Goal: Task Accomplishment & Management: Complete application form

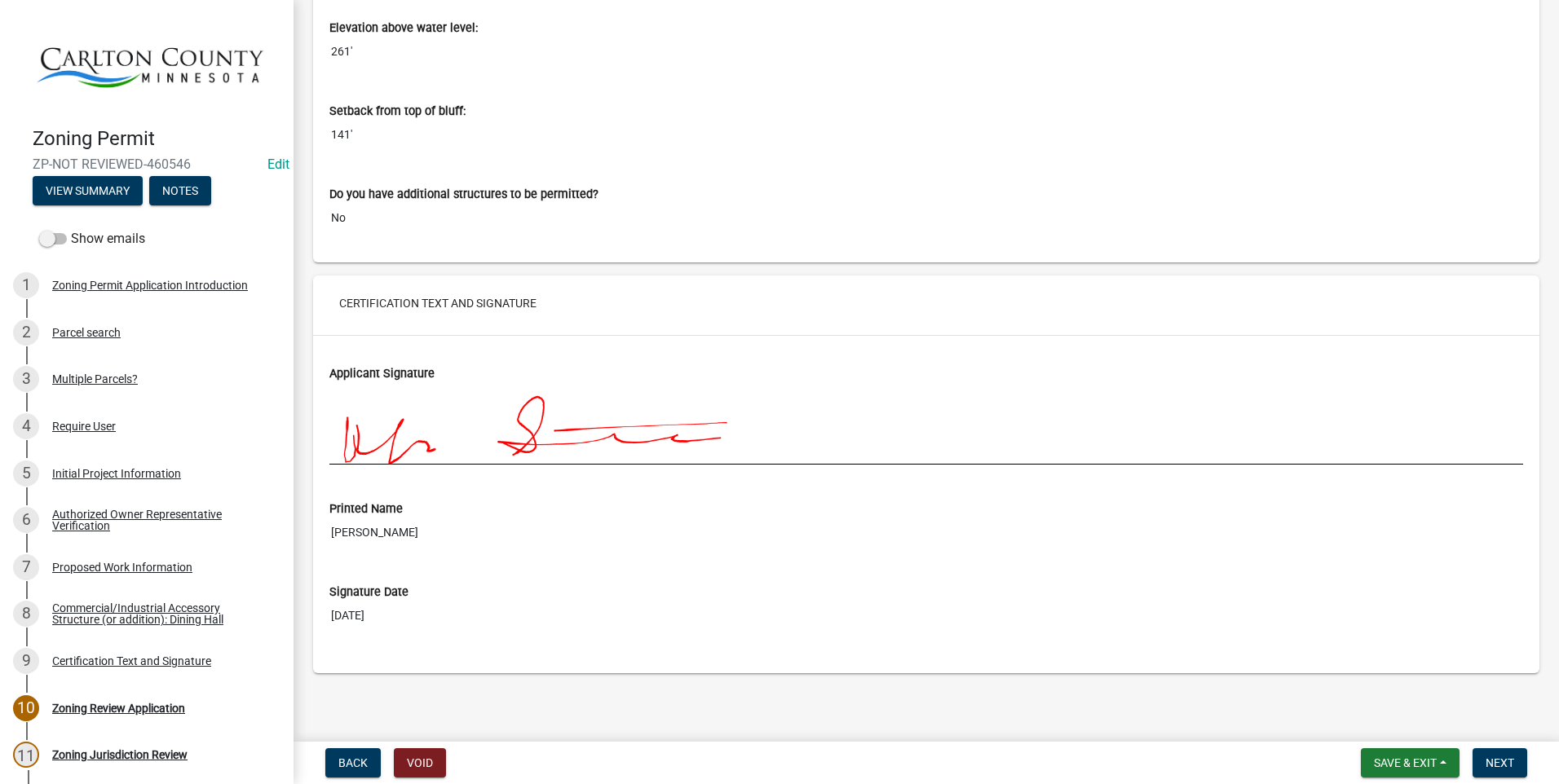
scroll to position [7033, 0]
click at [1502, 755] on button "Next" at bounding box center [1499, 762] width 54 height 29
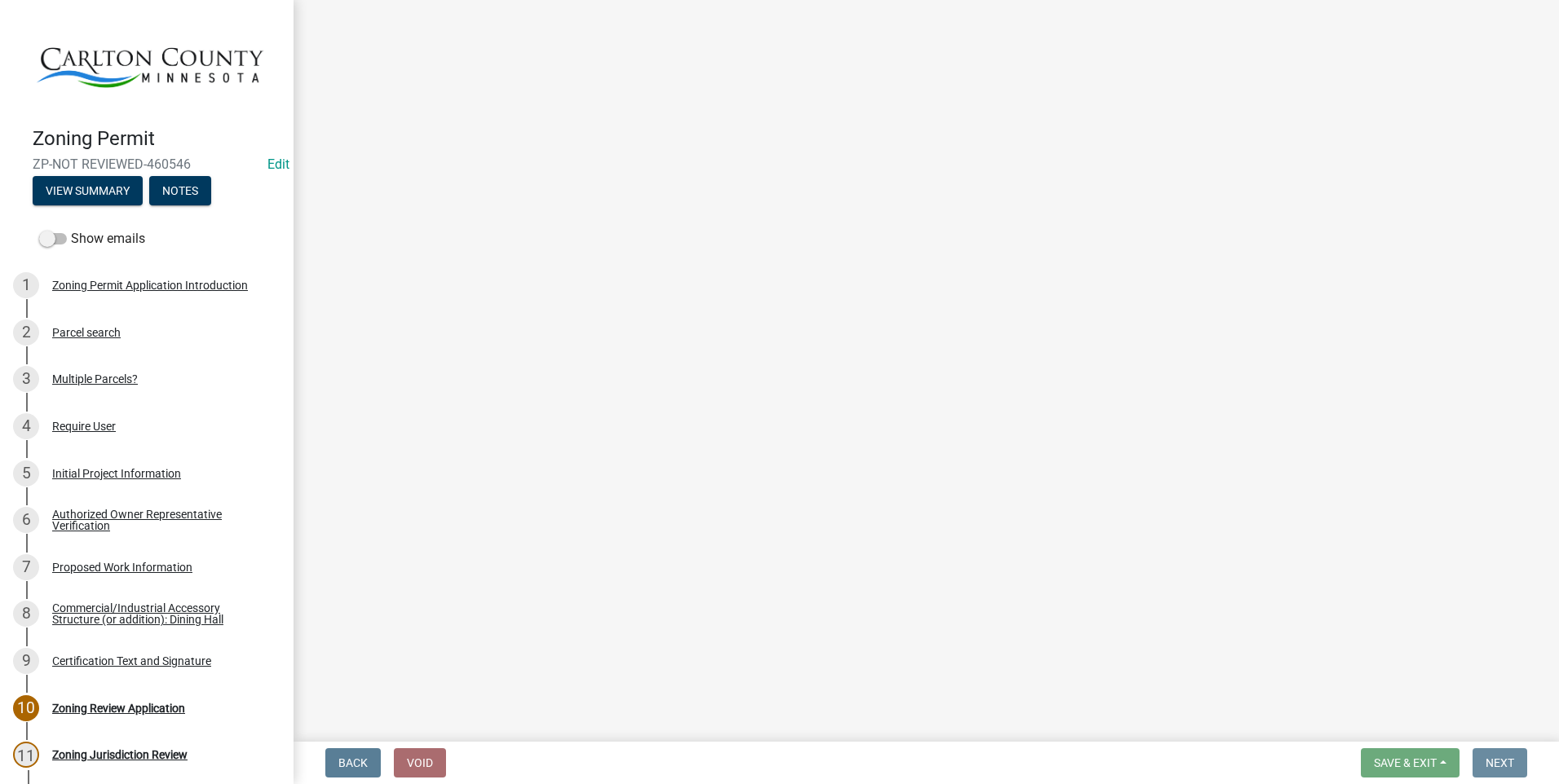
scroll to position [0, 0]
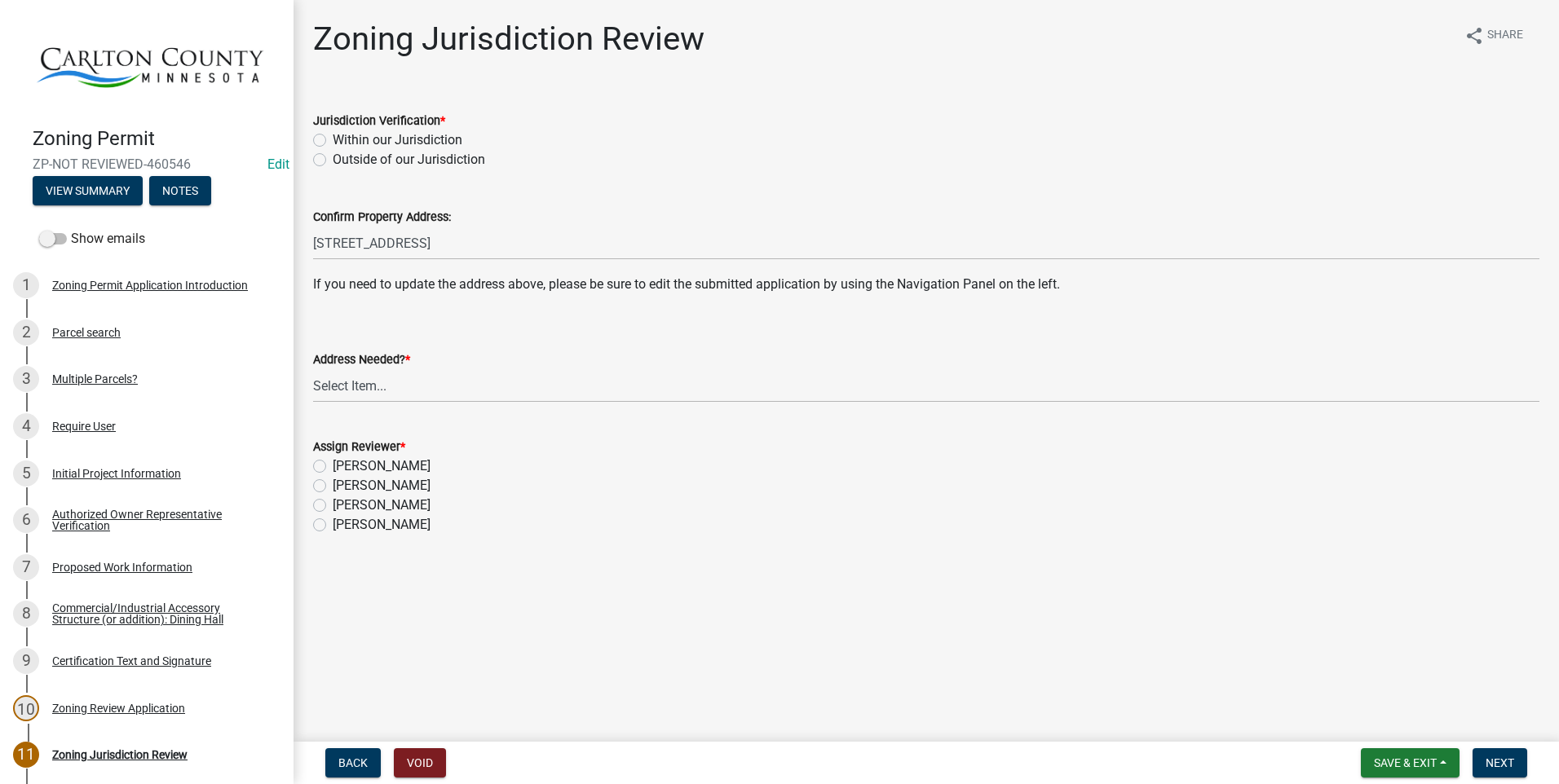
click at [332, 141] on label "Within our Jurisdiction" at bounding box center [397, 139] width 129 height 19
click at [332, 141] on input "Within our Jurisdiction" at bounding box center [337, 135] width 11 height 11
radio input "true"
click at [382, 385] on select "Select Item... Yes No" at bounding box center [926, 386] width 1226 height 33
click at [313, 369] on select "Select Item... Yes No" at bounding box center [926, 386] width 1226 height 33
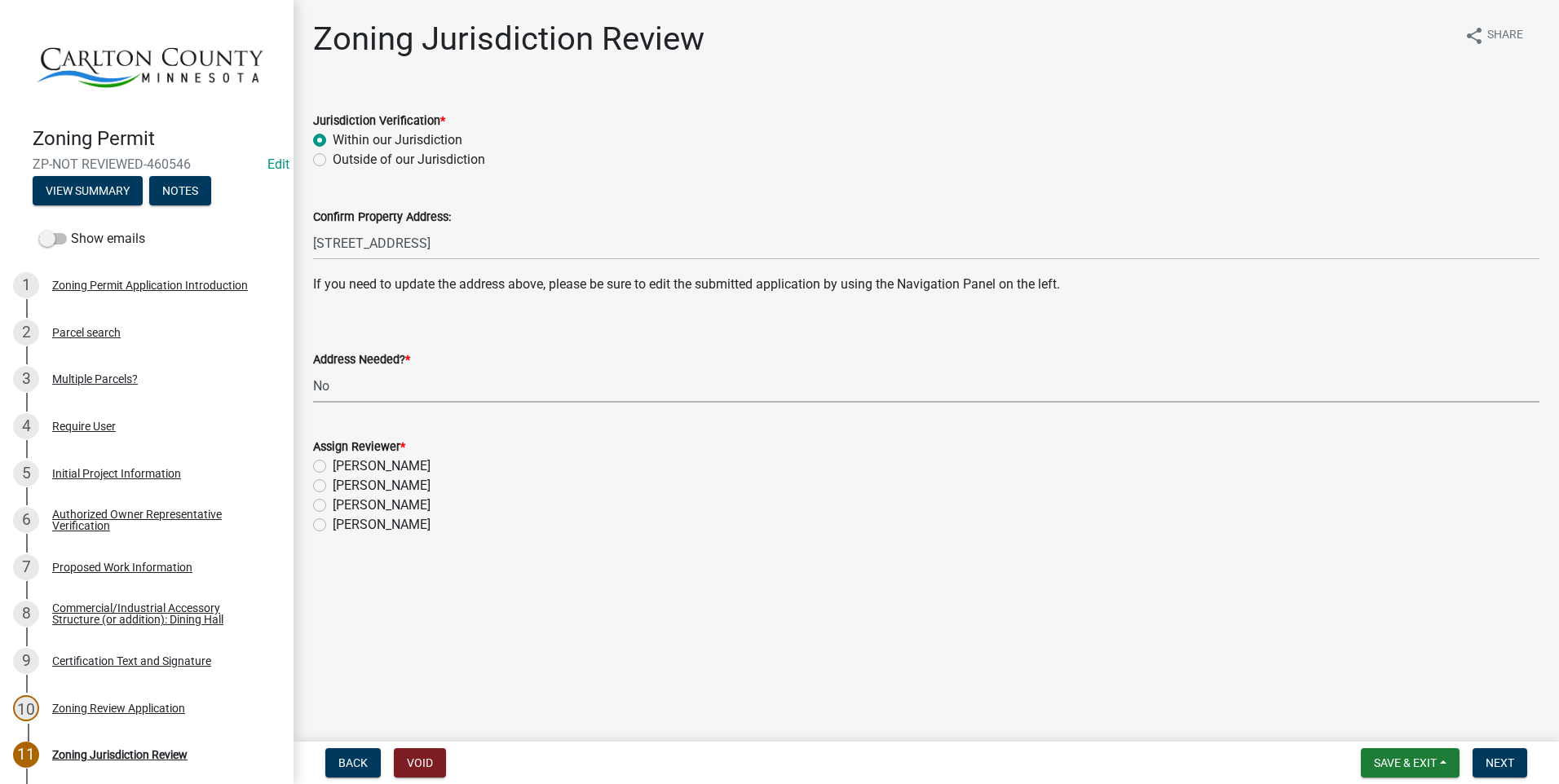
select select "aade736b-b8ba-42e5-ae4c-e00a265c1909"
click at [332, 487] on label "[PERSON_NAME]" at bounding box center [381, 485] width 98 height 19
click at [332, 487] on input "[PERSON_NAME]" at bounding box center [337, 481] width 11 height 11
radio input "true"
click at [1514, 760] on span "Next" at bounding box center [1500, 763] width 28 height 13
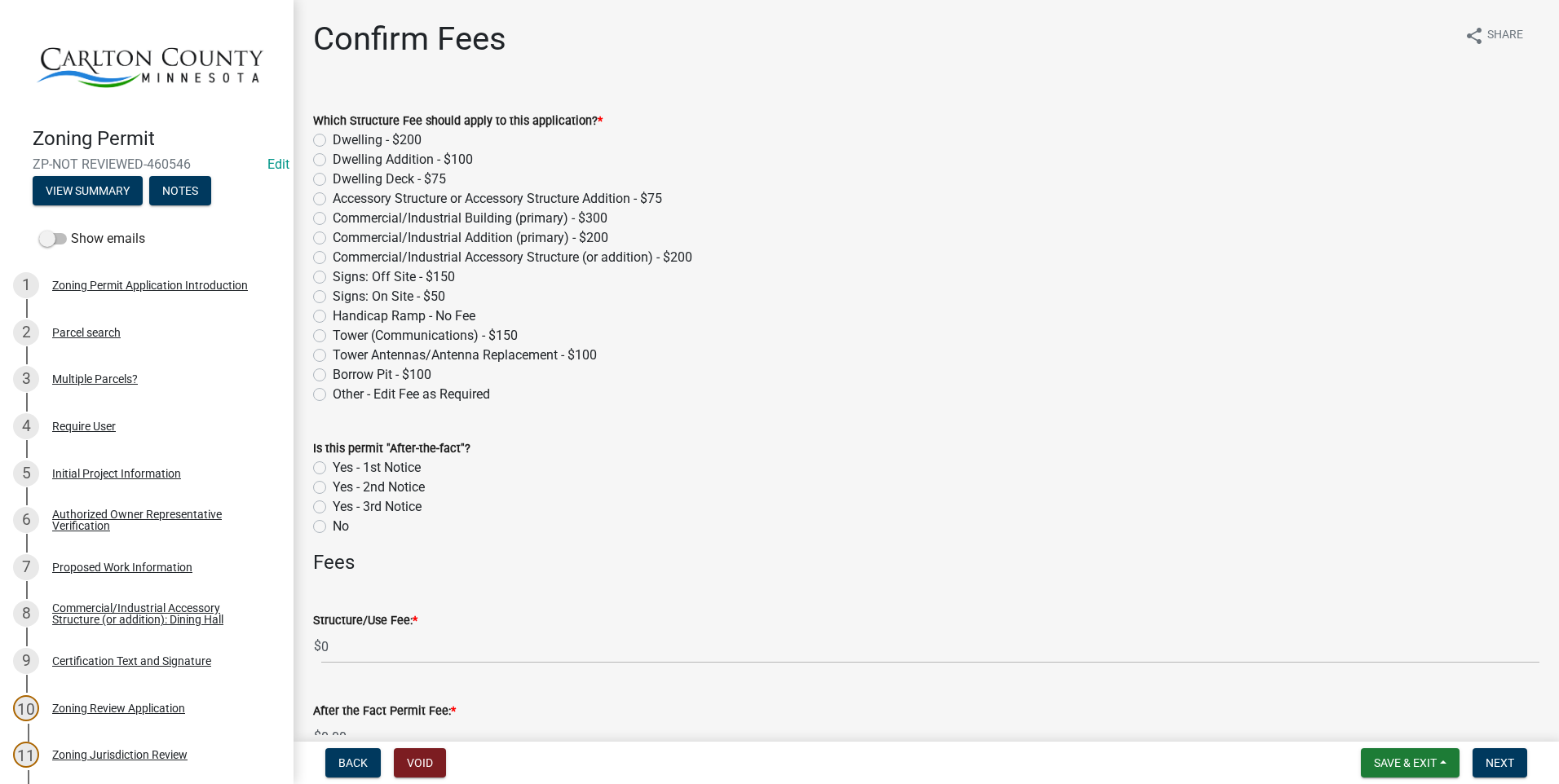
click at [332, 259] on label "Commercial/Industrial Accessory Structure (or addition) - $200" at bounding box center [512, 257] width 360 height 19
click at [332, 258] on input "Commercial/Industrial Accessory Structure (or addition) - $200" at bounding box center [337, 253] width 11 height 11
radio input "true"
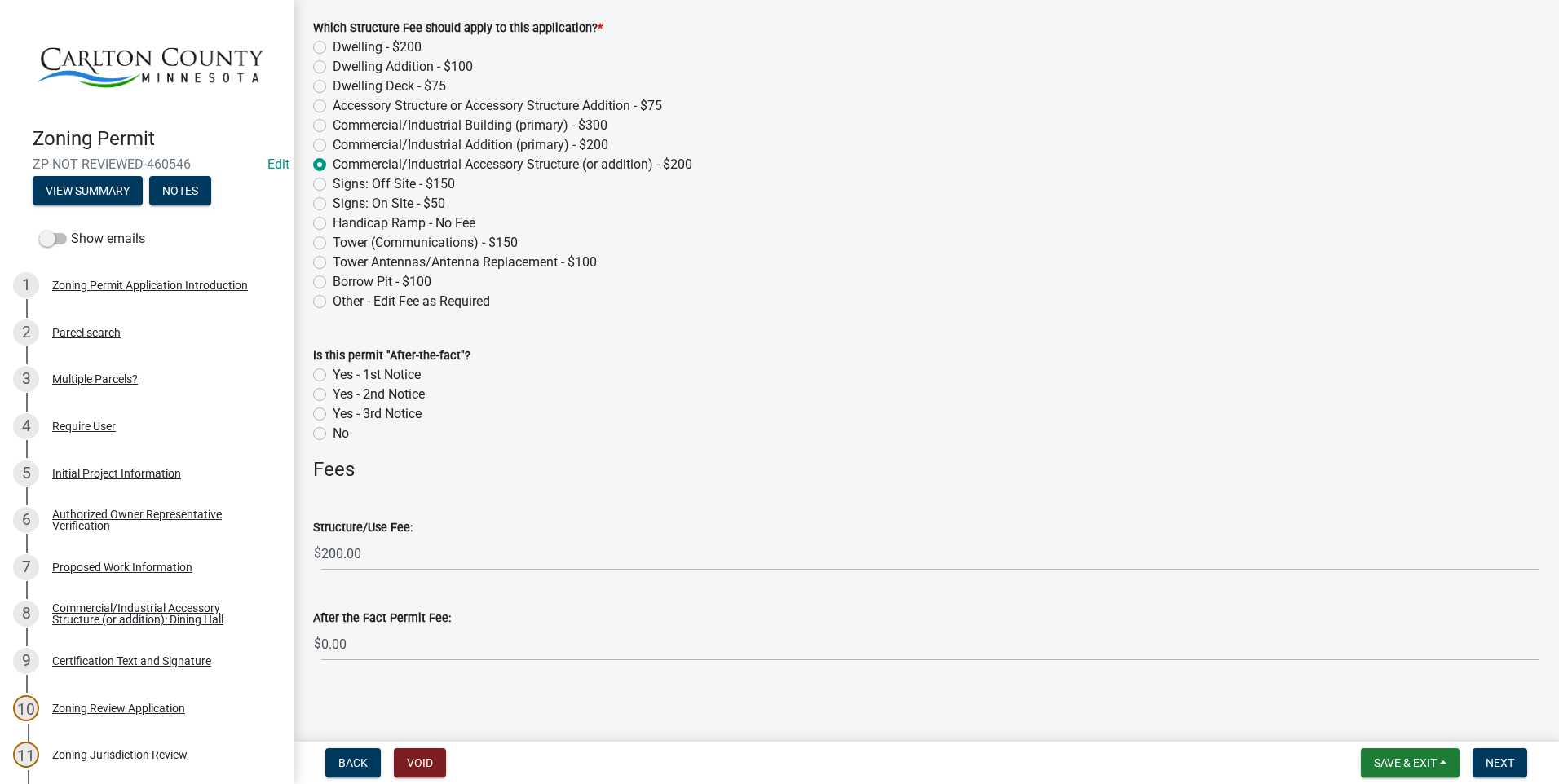
scroll to position [97, 0]
click at [1503, 759] on span "Next" at bounding box center [1500, 763] width 28 height 13
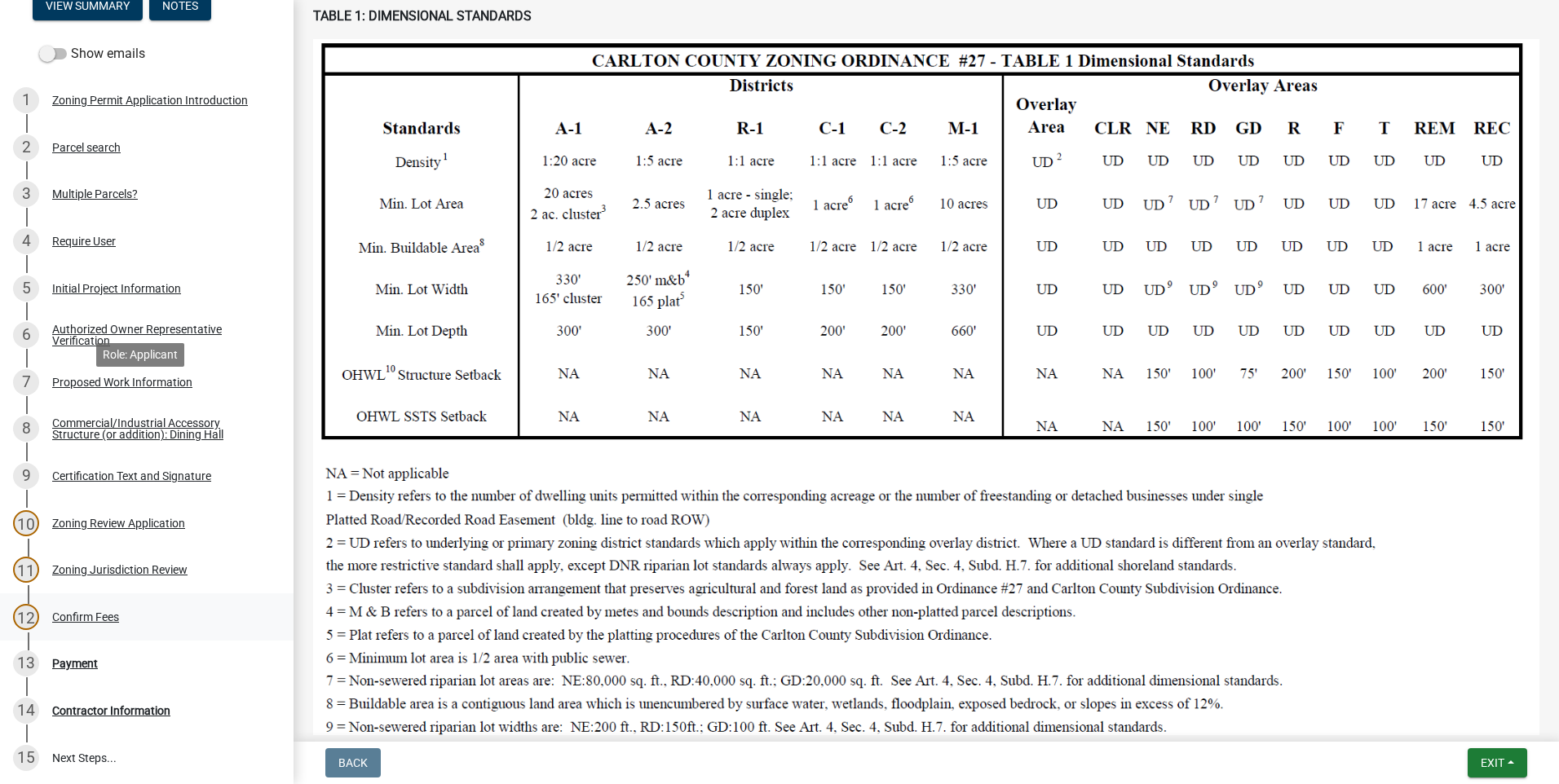
scroll to position [245, 0]
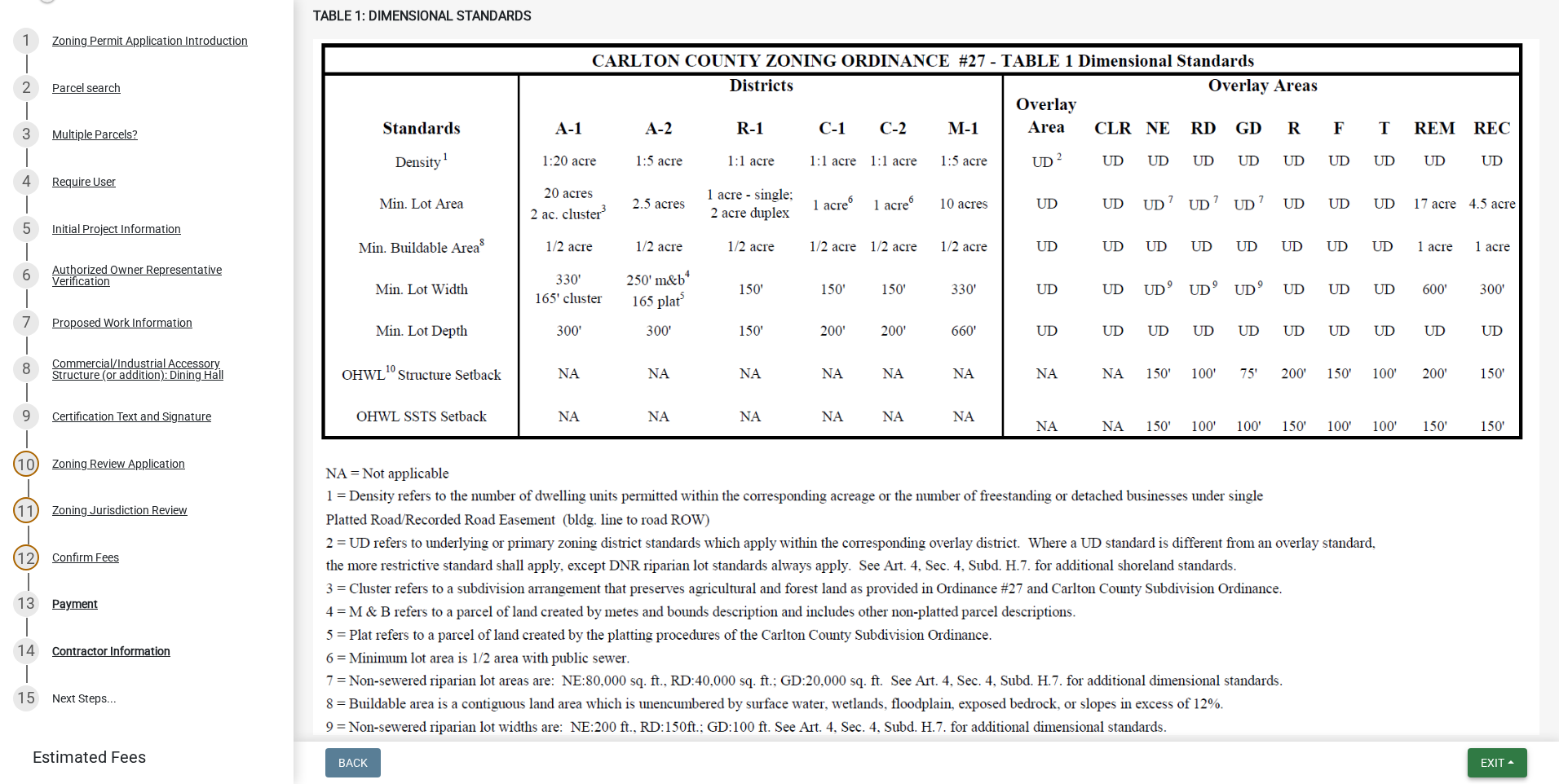
drag, startPoint x: 1507, startPoint y: 756, endPoint x: 934, endPoint y: 650, distance: 582.7
click at [1503, 755] on button "Exit" at bounding box center [1496, 762] width 59 height 29
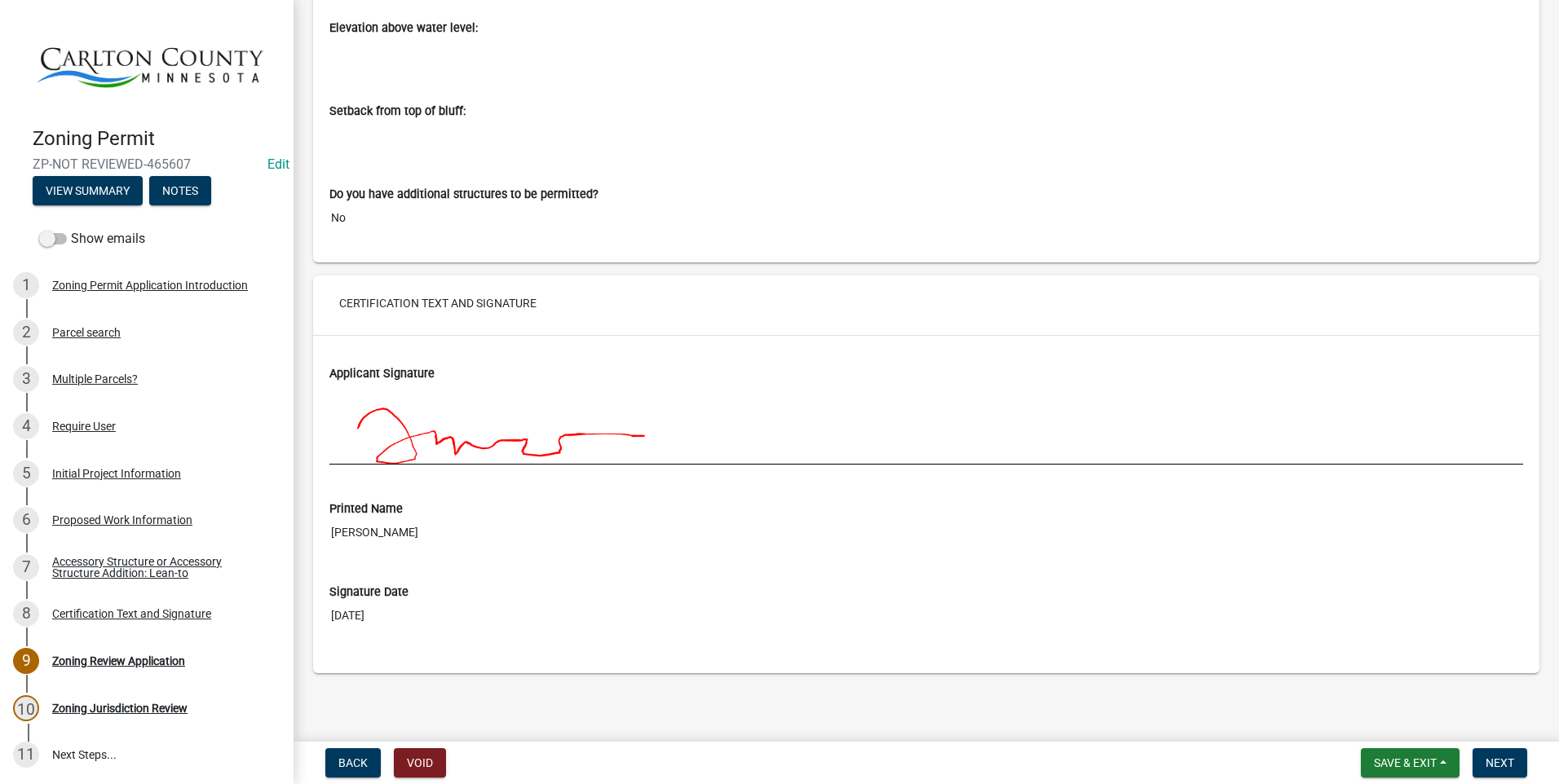
scroll to position [6595, 0]
drag, startPoint x: 1497, startPoint y: 765, endPoint x: 1497, endPoint y: 756, distance: 9.0
click at [1497, 759] on span "Next" at bounding box center [1500, 763] width 28 height 13
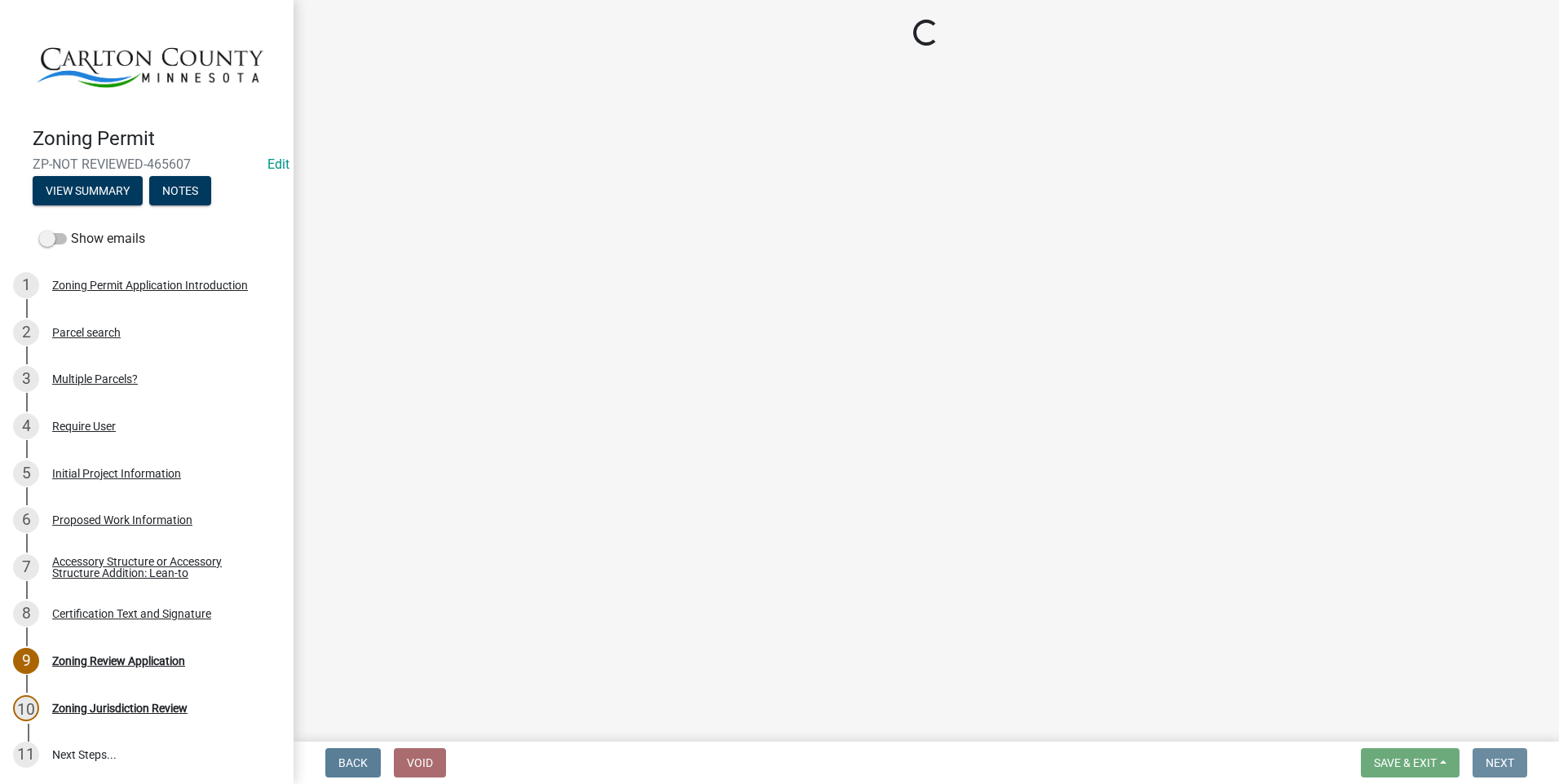
scroll to position [0, 0]
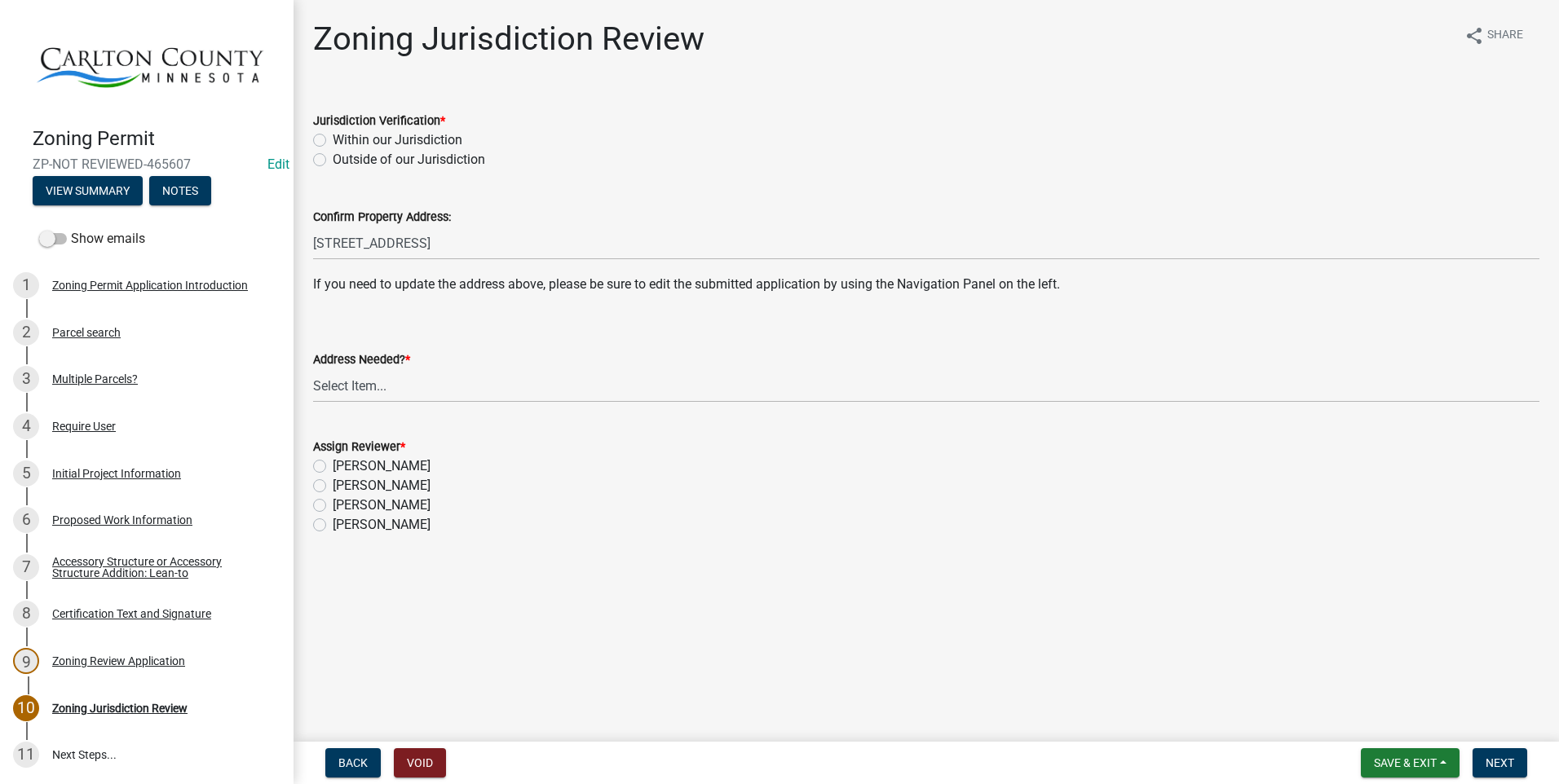
click at [332, 141] on label "Within our Jurisdiction" at bounding box center [397, 139] width 129 height 19
click at [332, 141] on input "Within our Jurisdiction" at bounding box center [337, 135] width 11 height 11
radio input "true"
click at [392, 384] on select "Select Item... Yes No" at bounding box center [926, 386] width 1226 height 33
click at [313, 369] on select "Select Item... Yes No" at bounding box center [926, 386] width 1226 height 33
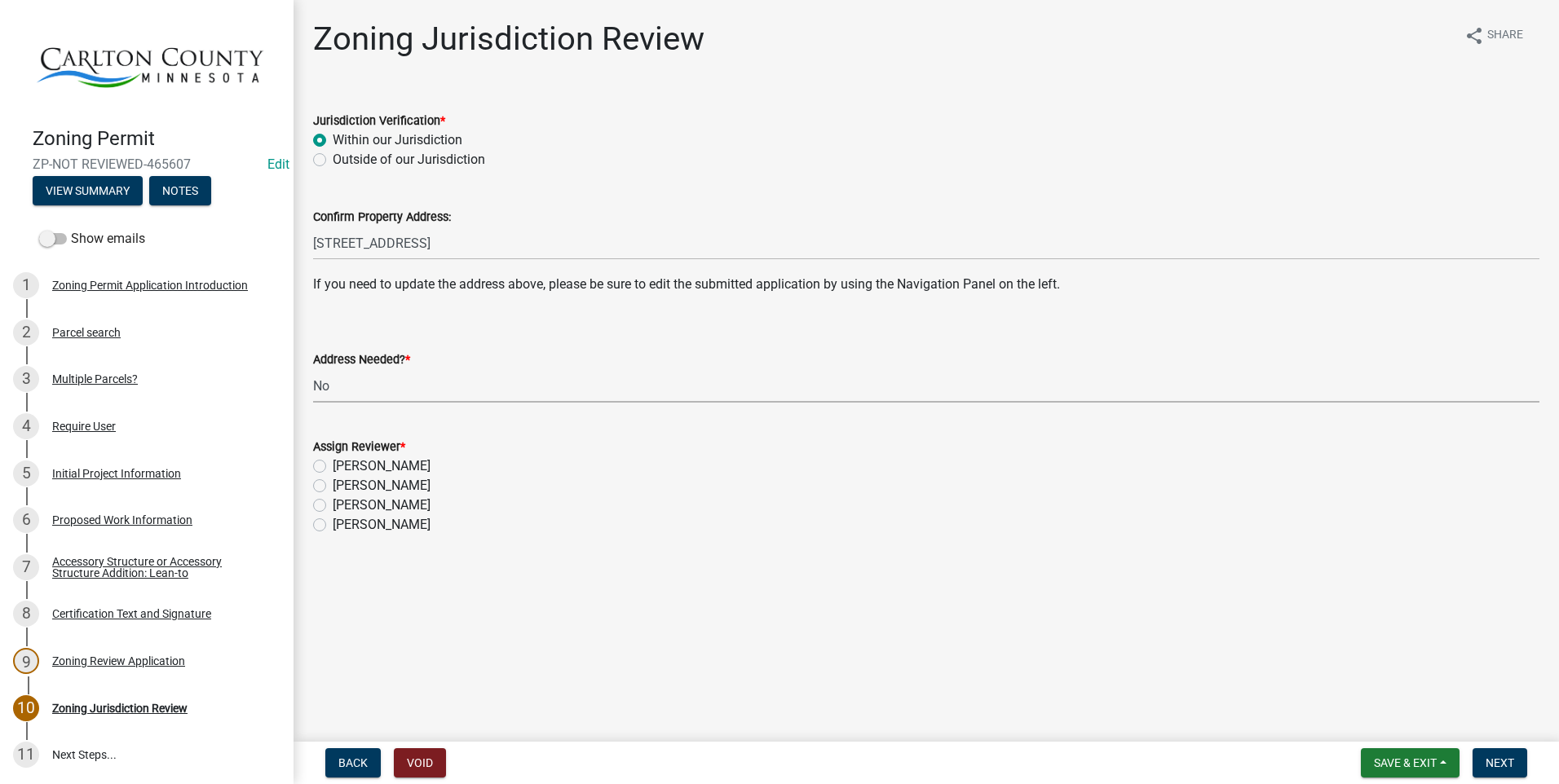
select select "aade736b-b8ba-42e5-ae4c-e00a265c1909"
click at [332, 488] on label "[PERSON_NAME]" at bounding box center [381, 485] width 98 height 19
click at [332, 487] on input "[PERSON_NAME]" at bounding box center [337, 481] width 11 height 11
radio input "true"
click at [1493, 756] on span "Next" at bounding box center [1500, 763] width 28 height 13
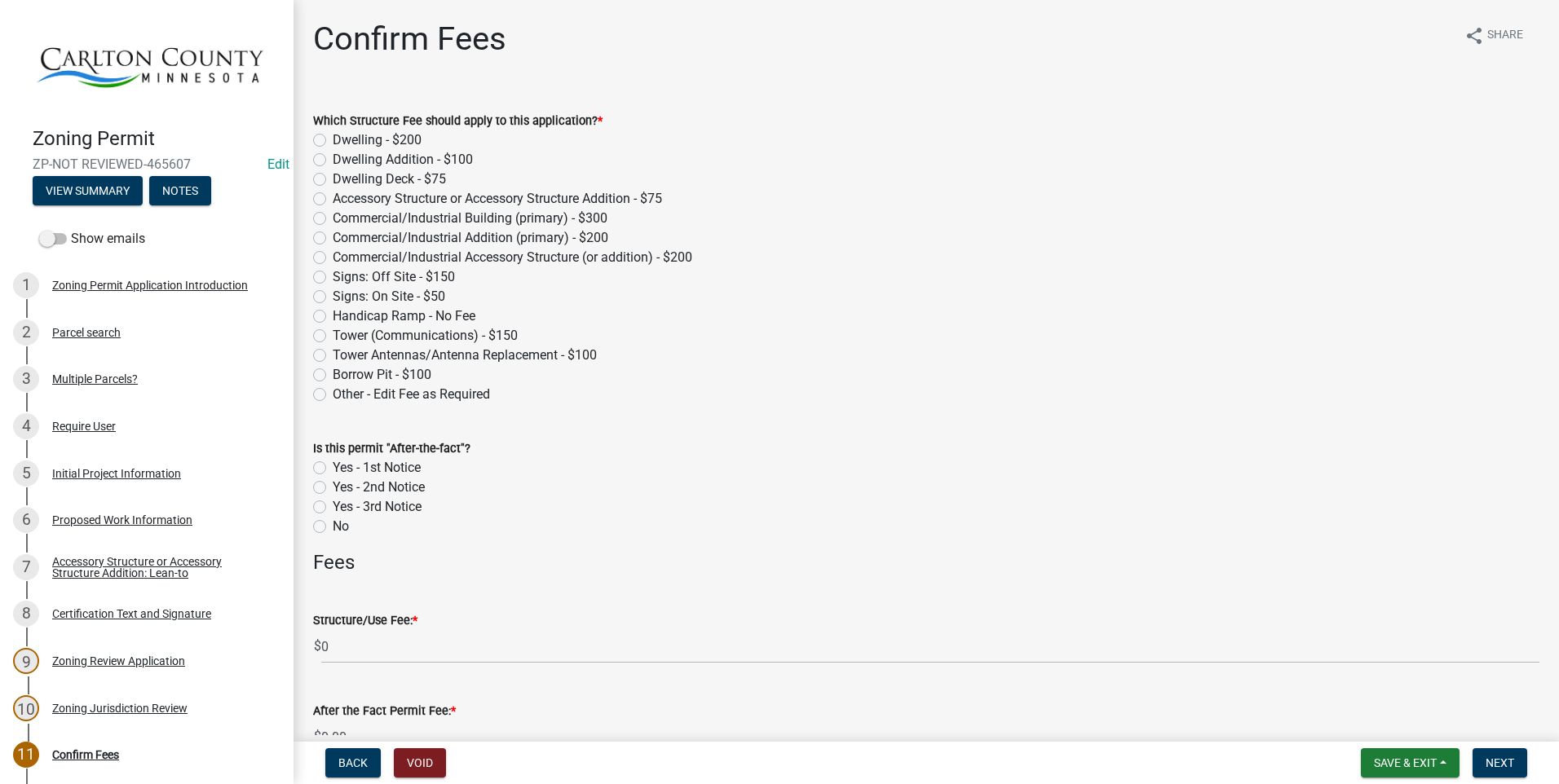
click at [332, 195] on label "Accessory Structure or Accessory Structure Addition - $75" at bounding box center [497, 199] width 329 height 19
click at [332, 195] on input "Accessory Structure or Accessory Structure Addition - $75" at bounding box center [337, 195] width 11 height 11
radio input "true"
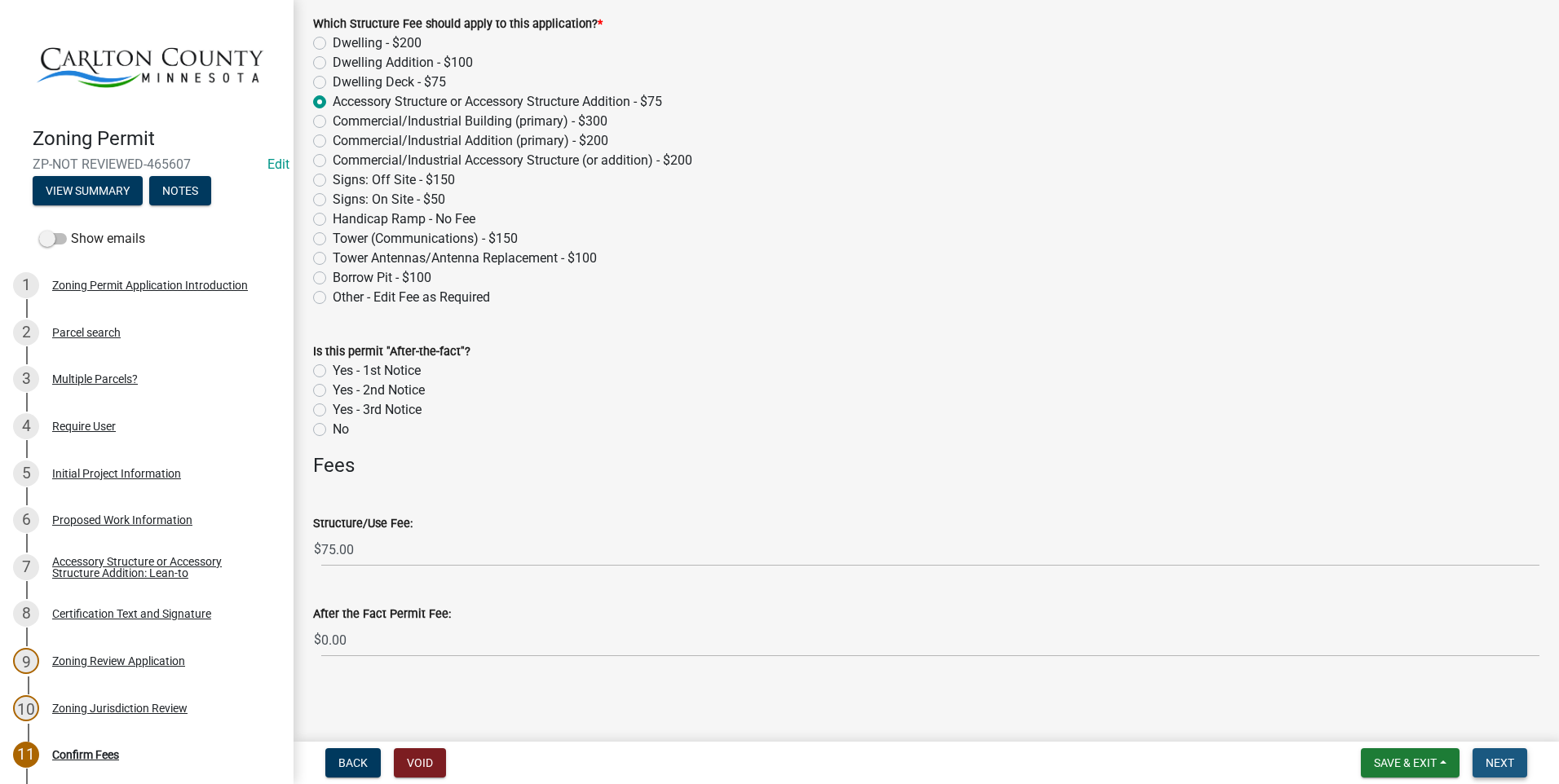
click at [1505, 758] on span "Next" at bounding box center [1500, 763] width 28 height 13
